Goal: Check status: Check status

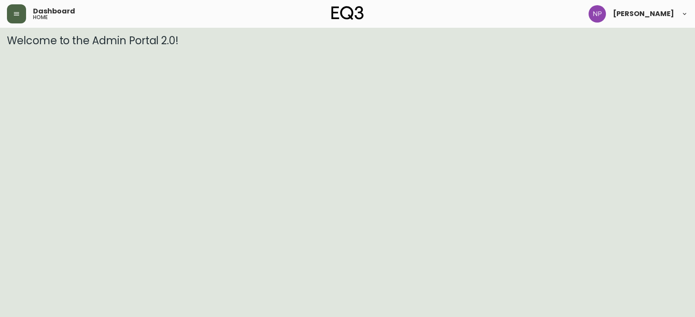
click at [13, 17] on button "button" at bounding box center [16, 13] width 19 height 19
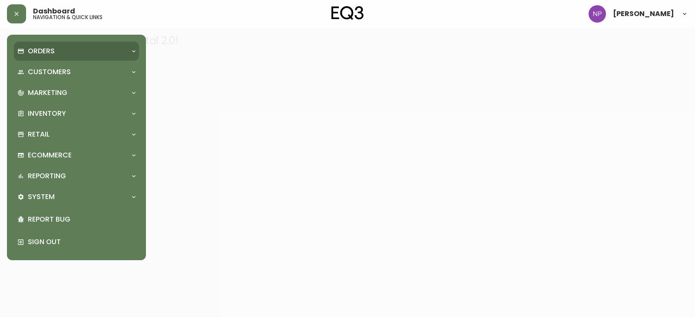
click at [48, 51] on p "Orders" at bounding box center [41, 51] width 27 height 10
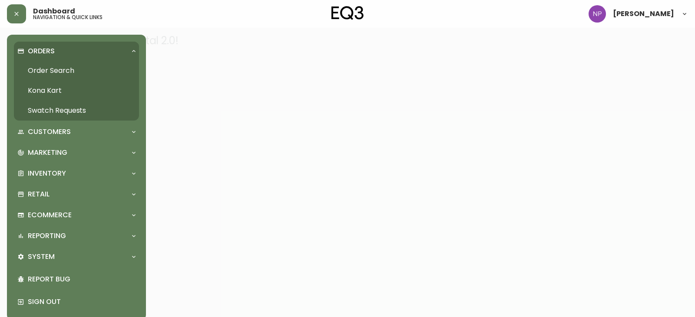
click at [52, 70] on link "Order Search" at bounding box center [76, 71] width 125 height 20
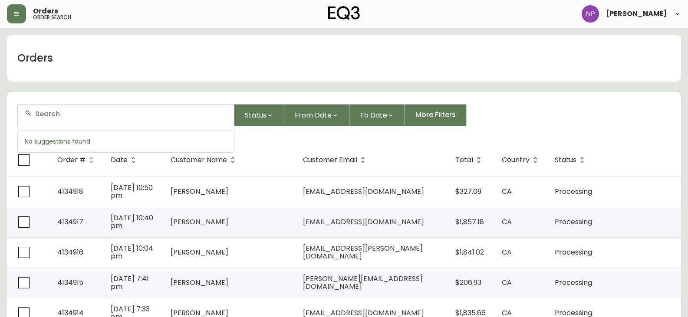
click at [39, 111] on input "text" at bounding box center [131, 114] width 192 height 8
type input "4132592"
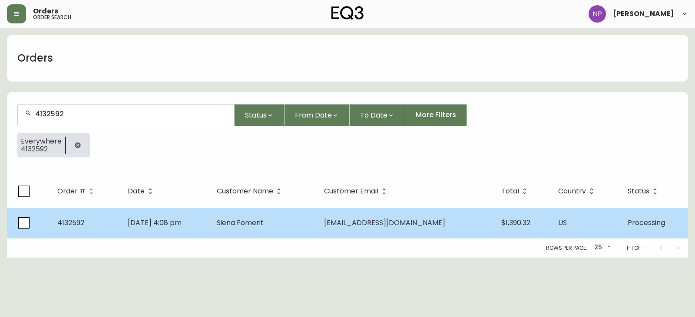
click at [158, 214] on td "[DATE] 4:08 pm" at bounding box center [165, 223] width 89 height 30
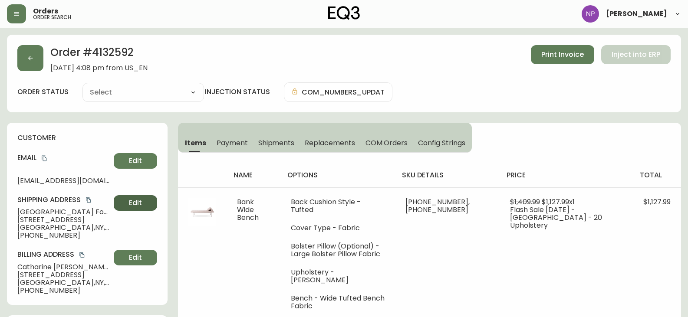
type input "Processing"
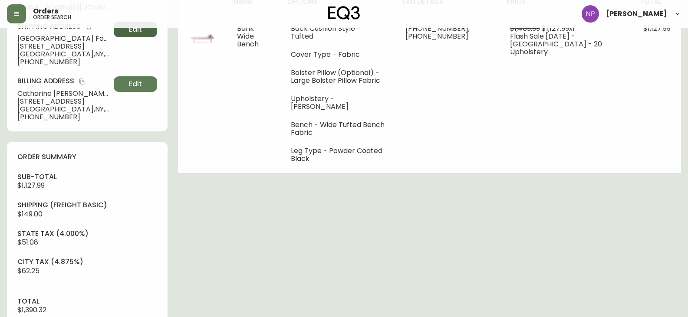
select select "PROCESSING"
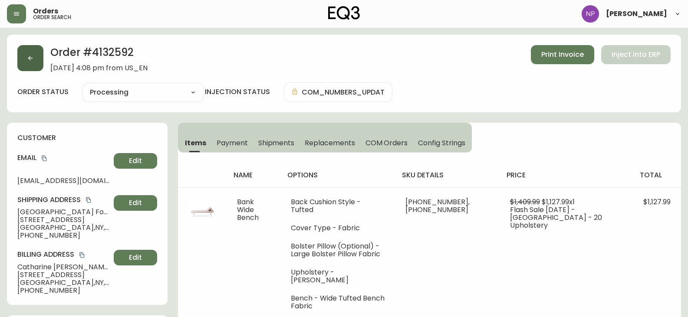
click at [29, 55] on icon "button" at bounding box center [30, 58] width 7 height 7
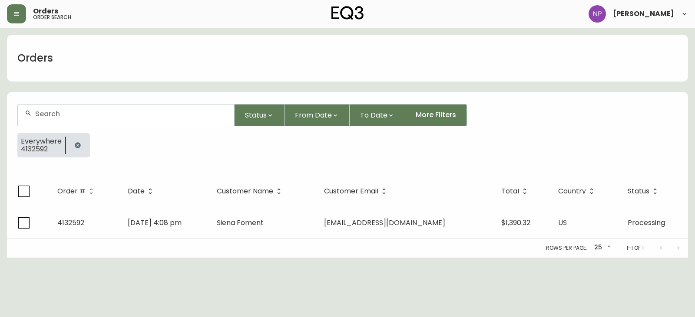
click at [72, 110] on input "text" at bounding box center [131, 114] width 192 height 8
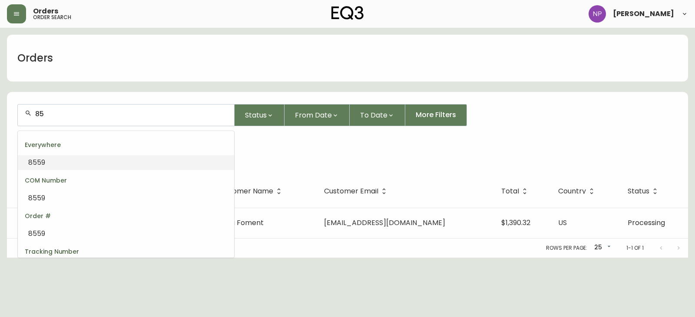
type input "8"
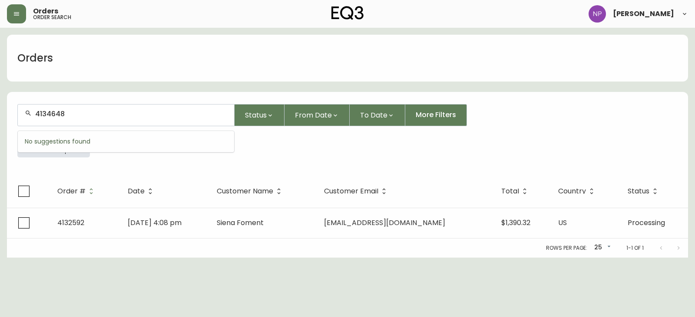
type input "4134648"
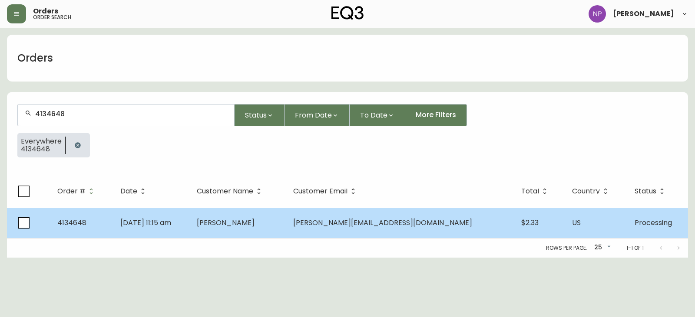
click at [286, 222] on td "[PERSON_NAME]" at bounding box center [238, 223] width 96 height 30
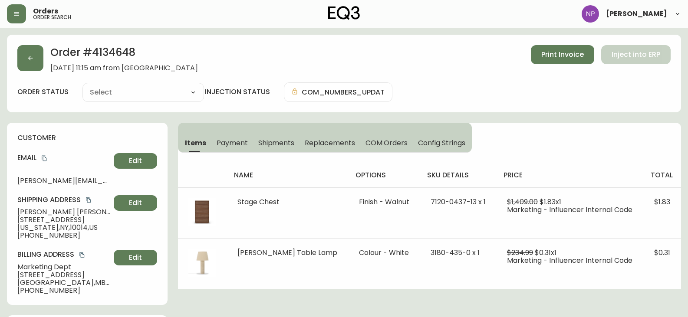
type input "Processing"
select select "PROCESSING"
click at [33, 63] on button "button" at bounding box center [30, 58] width 26 height 26
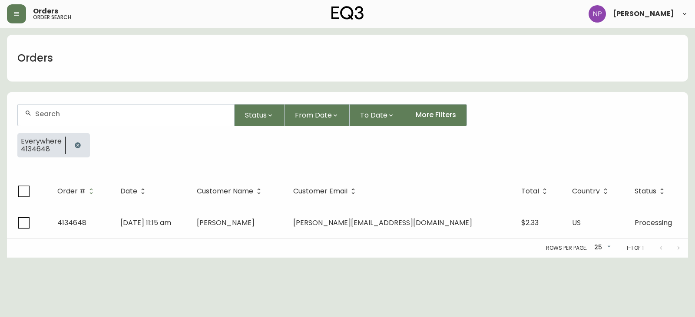
click at [52, 106] on div at bounding box center [126, 115] width 216 height 21
type input "4132592"
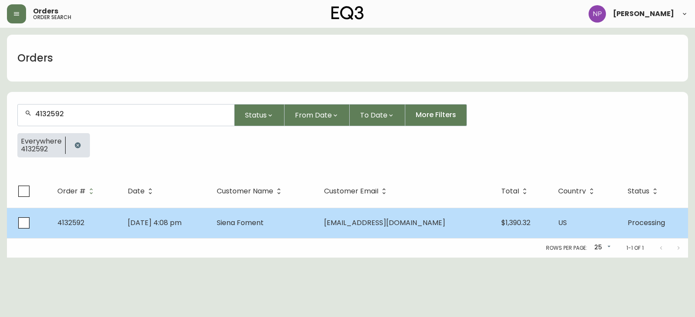
click at [169, 214] on td "[DATE] 4:08 pm" at bounding box center [165, 223] width 89 height 30
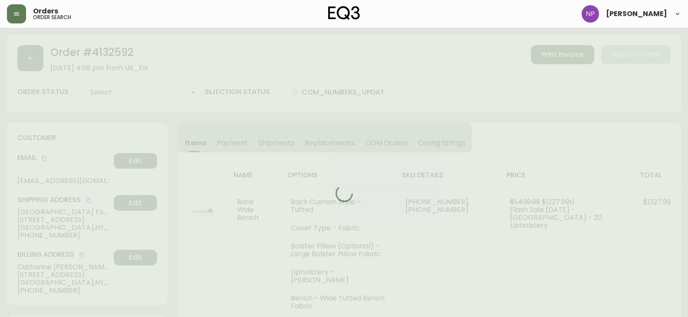
type input "Processing"
select select "PROCESSING"
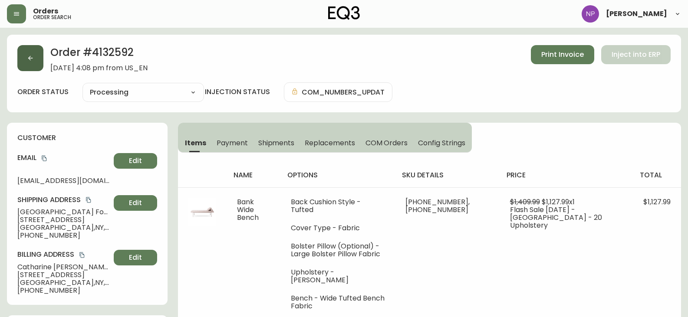
click at [31, 62] on button "button" at bounding box center [30, 58] width 26 height 26
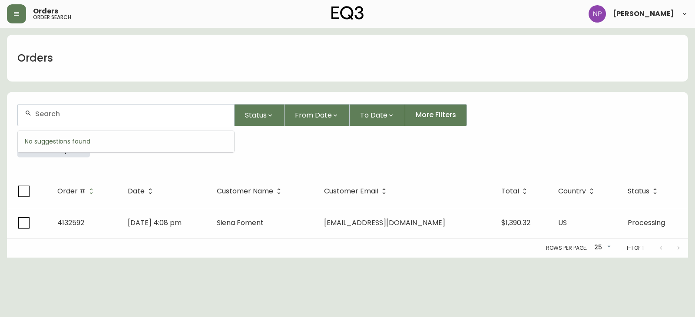
click at [77, 113] on input "text" at bounding box center [131, 114] width 192 height 8
type input "4132897"
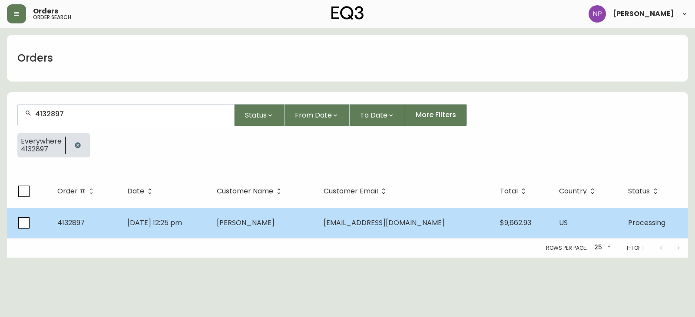
click at [210, 231] on td "[DATE] 12:25 pm" at bounding box center [164, 223] width 89 height 30
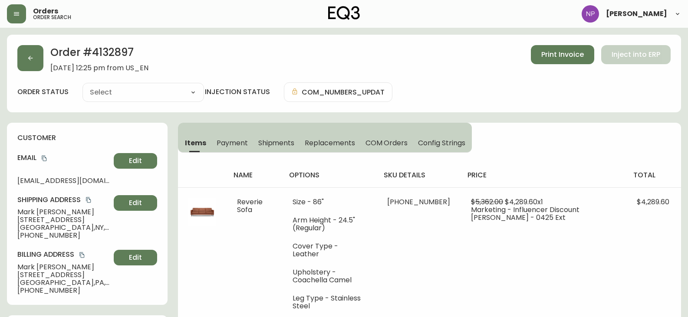
type input "Processing"
select select "PROCESSING"
click at [36, 63] on button "button" at bounding box center [30, 58] width 26 height 26
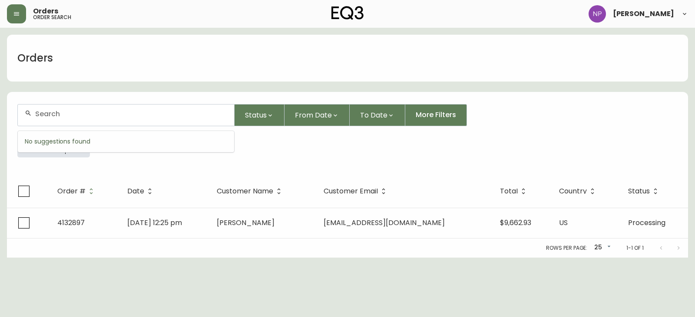
click at [60, 113] on input "text" at bounding box center [131, 114] width 192 height 8
type input "4133068"
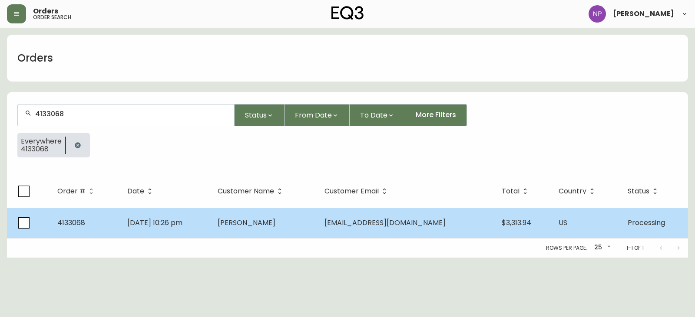
click at [189, 231] on td "[DATE] 10:26 pm" at bounding box center [165, 223] width 90 height 30
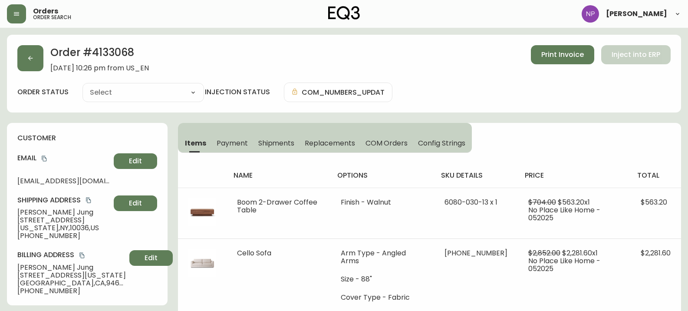
type input "Processing"
select select "PROCESSING"
click at [35, 56] on button "button" at bounding box center [30, 58] width 26 height 26
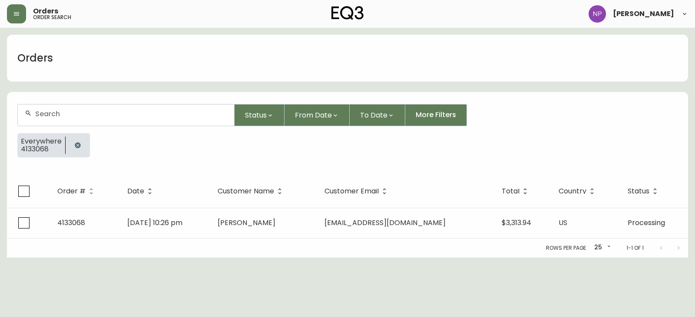
click at [69, 115] on input "text" at bounding box center [131, 114] width 192 height 8
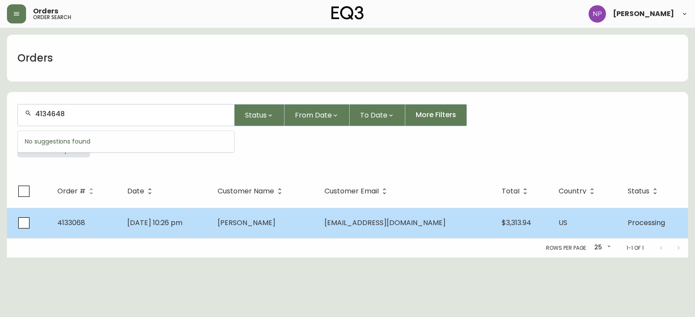
type input "4134648"
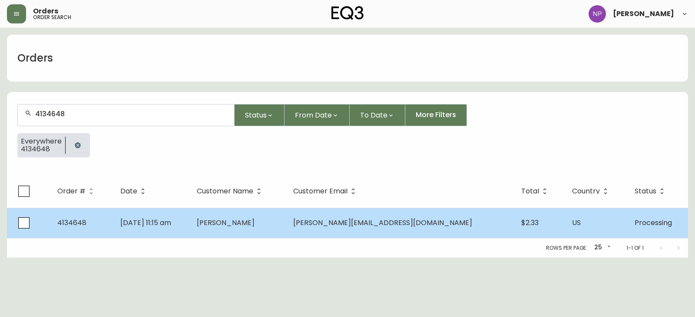
click at [162, 232] on td "[DATE] 11:15 am" at bounding box center [151, 223] width 76 height 30
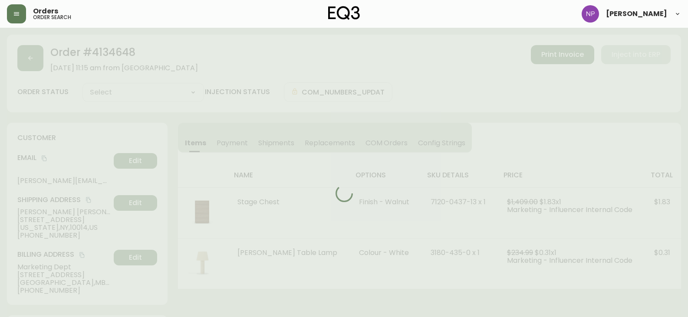
type input "Processing"
select select "PROCESSING"
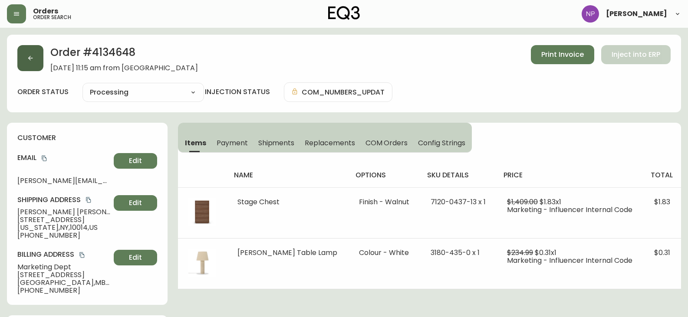
click at [32, 62] on button "button" at bounding box center [30, 58] width 26 height 26
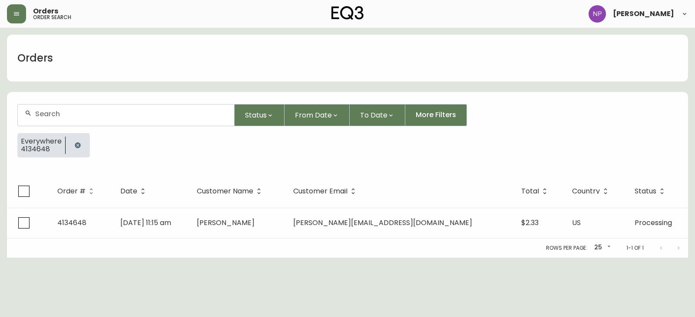
click at [63, 112] on input "text" at bounding box center [131, 114] width 192 height 8
type input "4134771"
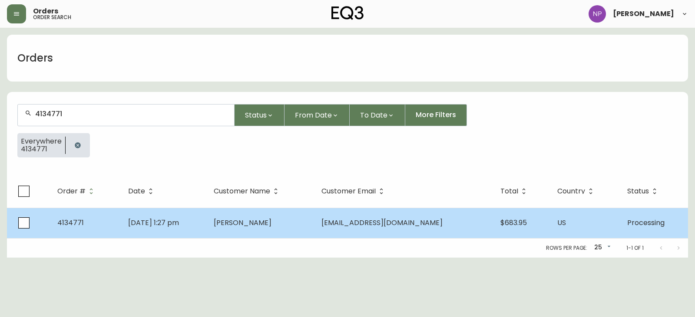
click at [131, 231] on td "[DATE] 1:27 pm" at bounding box center [164, 223] width 86 height 30
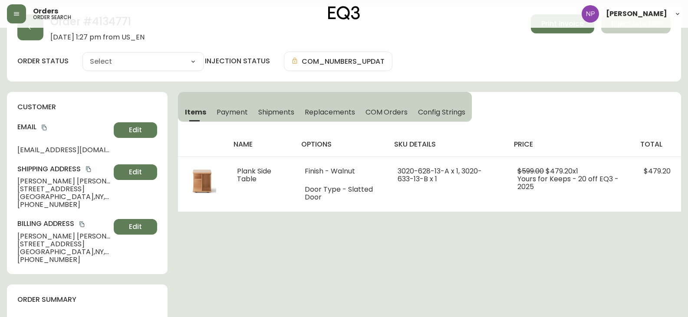
type input "Processing"
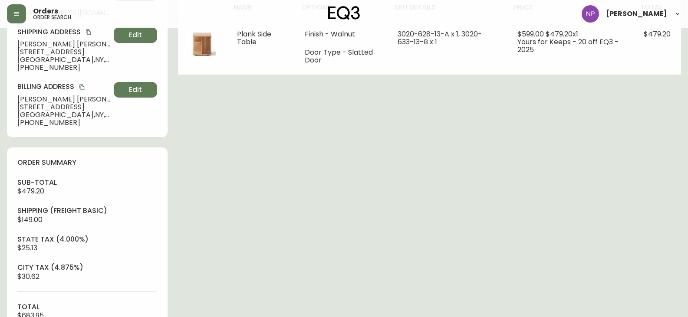
select select "PROCESSING"
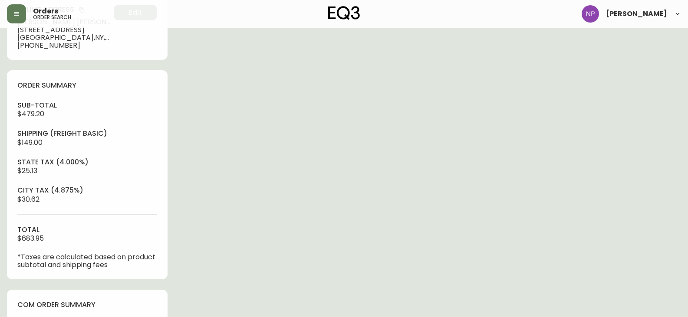
scroll to position [231, 0]
